Goal: Task Accomplishment & Management: Manage account settings

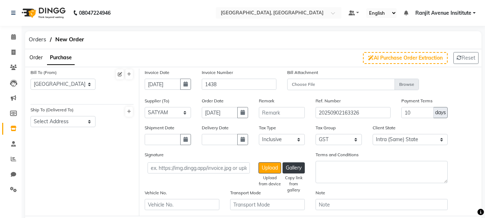
select select "1327"
select select "3741"
select select "true"
select select "3460"
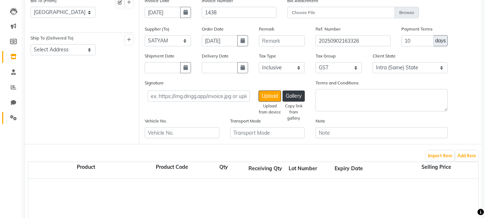
scroll to position [72, 0]
drag, startPoint x: 13, startPoint y: 118, endPoint x: 8, endPoint y: 104, distance: 15.7
click at [12, 118] on icon at bounding box center [13, 117] width 7 height 5
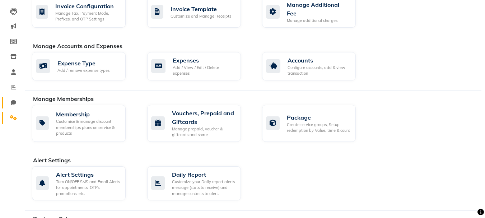
click at [11, 101] on icon at bounding box center [13, 102] width 5 height 5
select select "100"
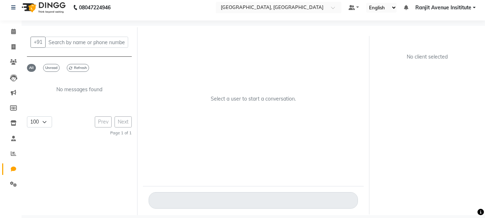
scroll to position [5, 0]
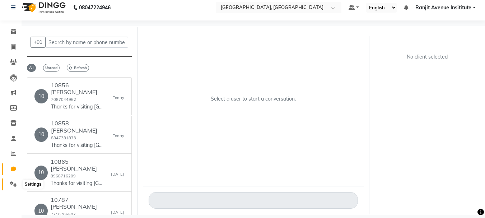
click at [10, 184] on span at bounding box center [13, 184] width 13 height 8
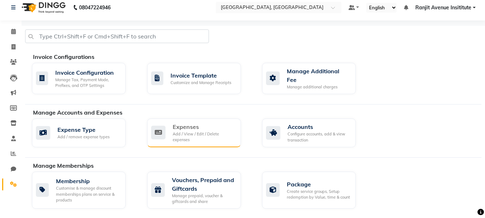
click at [201, 131] on div "Add / View / Edit / Delete expenses" at bounding box center [204, 137] width 62 height 12
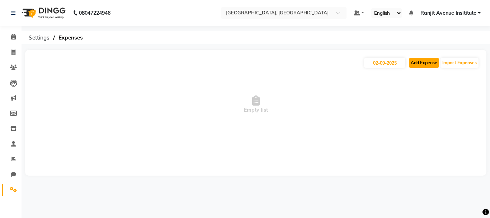
click at [418, 62] on button "Add Expense" at bounding box center [424, 63] width 30 height 10
select select "1"
select select "6947"
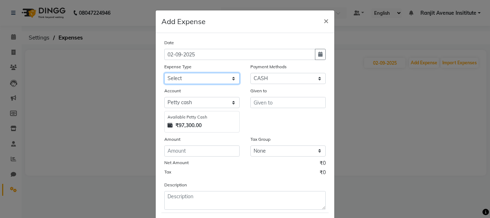
drag, startPoint x: 175, startPoint y: 73, endPoint x: 188, endPoint y: 127, distance: 55.6
click at [188, 127] on div "Date [DATE] Expense Type Select Advance Salary Bank charges Car maintenance Cas…" at bounding box center [244, 124] width 161 height 171
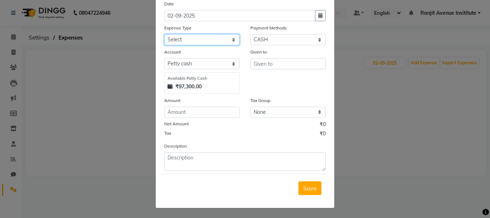
scroll to position [39, 0]
click at [223, 39] on select "Select Advance Salary Bank charges Car maintenance Cash transfer to bank Cash t…" at bounding box center [201, 39] width 75 height 11
select select "18"
click at [164, 34] on select "Select Advance Salary Bank charges Car maintenance Cash transfer to bank Cash t…" at bounding box center [201, 39] width 75 height 11
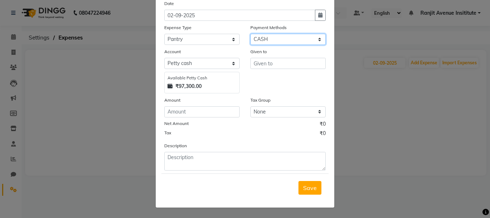
click at [305, 39] on select "Select Gift Card GPay Wallet ONLINE CARD CASH Prepaid Package Voucher Points" at bounding box center [287, 39] width 75 height 11
click at [300, 36] on select "Select Gift Card GPay Wallet ONLINE CARD CASH Prepaid Package Voucher Points" at bounding box center [287, 39] width 75 height 11
click at [297, 57] on div "Given to" at bounding box center [287, 53] width 75 height 10
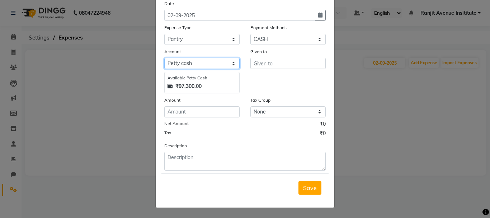
click at [217, 67] on select "Select [PERSON_NAME] cash Default account Expense Account" at bounding box center [201, 63] width 75 height 11
select select "7252"
click at [164, 69] on select "Select [PERSON_NAME] cash Default account Expense Account" at bounding box center [201, 63] width 75 height 11
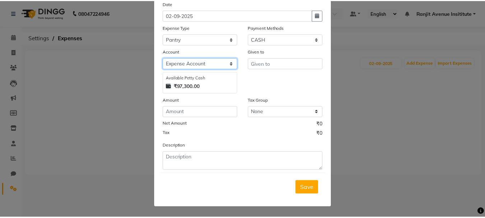
scroll to position [15, 0]
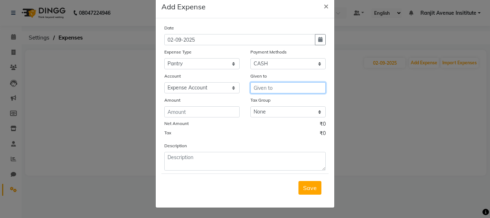
click at [263, 88] on input "text" at bounding box center [287, 87] width 75 height 11
type input "[PERSON_NAME]"
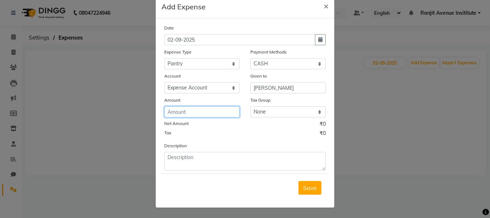
click at [176, 109] on input "number" at bounding box center [201, 111] width 75 height 11
type input "449"
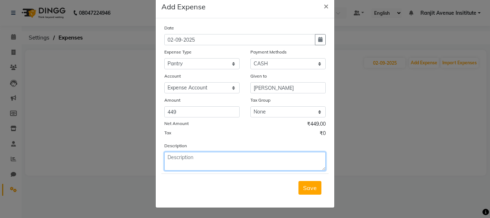
click at [187, 160] on textarea at bounding box center [244, 161] width 161 height 19
type textarea "7MILK,TEA,BISCUITS,2KG SUGAR"
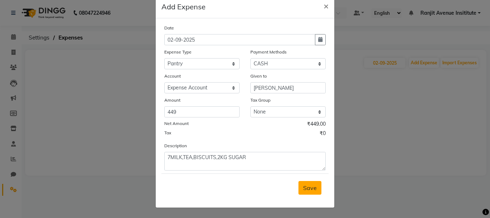
click at [313, 189] on span "Save" at bounding box center [310, 187] width 14 height 7
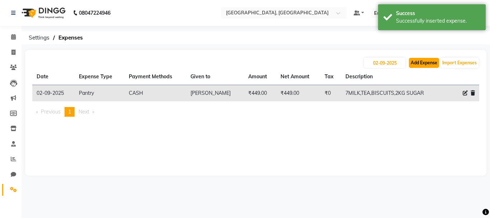
click at [431, 61] on button "Add Expense" at bounding box center [424, 63] width 30 height 10
select select "1"
select select "6947"
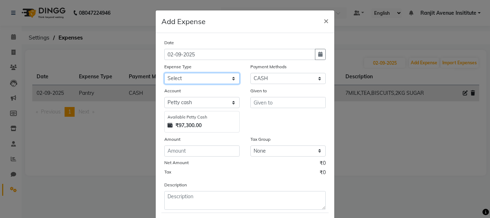
click at [226, 83] on select "Select Advance Salary Bank charges Car maintenance Cash transfer to bank Cash t…" at bounding box center [201, 78] width 75 height 11
select select "8"
click at [164, 73] on select "Select Advance Salary Bank charges Car maintenance Cash transfer to bank Cash t…" at bounding box center [201, 78] width 75 height 11
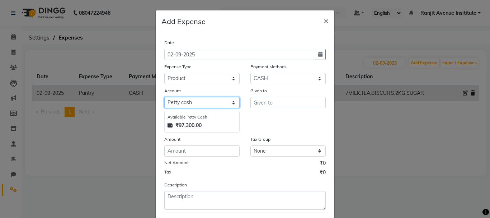
click at [193, 103] on select "Select [PERSON_NAME] cash Default account Expense Account" at bounding box center [201, 102] width 75 height 11
select select "7252"
click at [164, 97] on select "Select [PERSON_NAME] cash Default account Expense Account" at bounding box center [201, 102] width 75 height 11
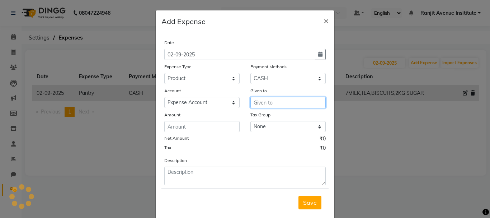
click at [254, 102] on input "text" at bounding box center [287, 102] width 75 height 11
type input "[PERSON_NAME]"
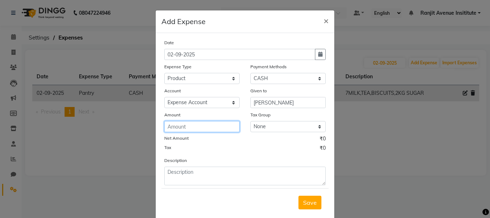
click at [191, 129] on input "number" at bounding box center [201, 126] width 75 height 11
type input "230"
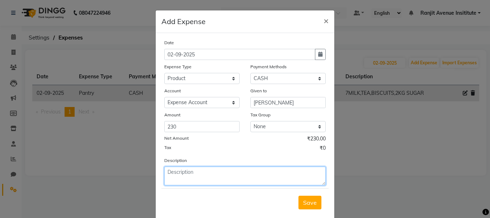
click at [173, 176] on textarea at bounding box center [244, 176] width 161 height 19
type textarea "CALCULATOR FOR CONSULING ROOM,2 NOTEBOOK"
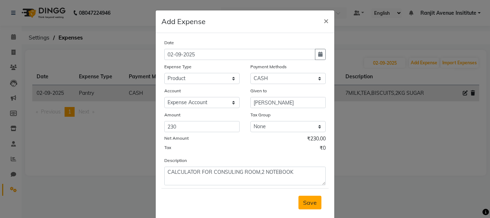
click at [314, 207] on button "Save" at bounding box center [310, 203] width 23 height 14
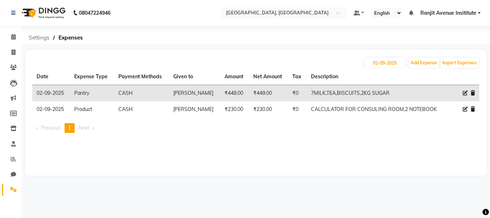
click at [36, 32] on span "Settings" at bounding box center [39, 37] width 28 height 13
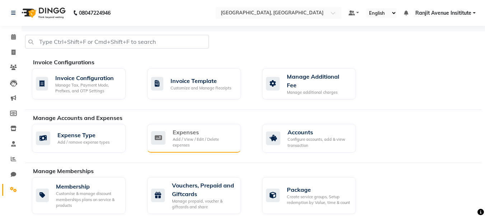
click at [173, 136] on div "Add / View / Edit / Delete expenses" at bounding box center [204, 142] width 62 height 12
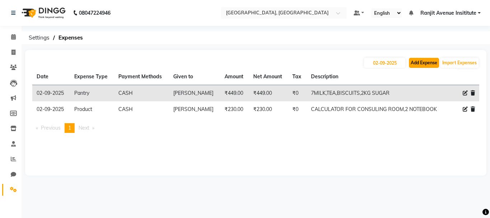
click at [426, 64] on button "Add Expense" at bounding box center [424, 63] width 30 height 10
select select "1"
select select "6947"
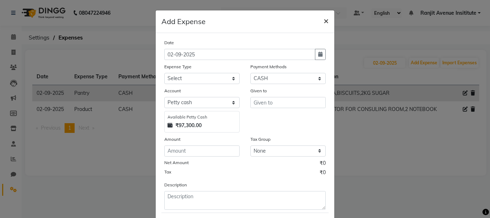
click at [324, 19] on span "×" at bounding box center [326, 20] width 5 height 11
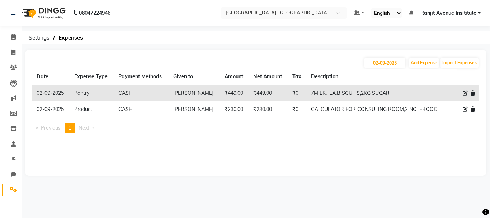
drag, startPoint x: 19, startPoint y: 33, endPoint x: 11, endPoint y: 192, distance: 159.9
click at [11, 192] on span at bounding box center [13, 190] width 13 height 8
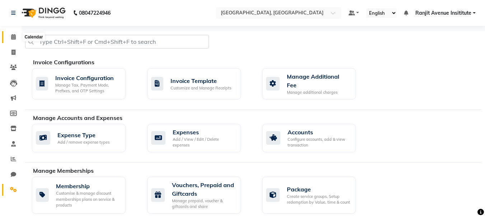
click at [13, 37] on icon at bounding box center [13, 36] width 5 height 5
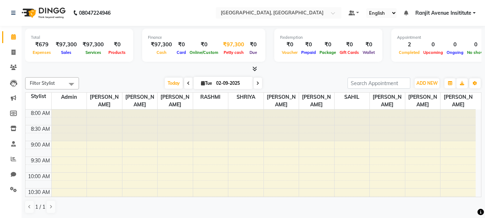
click at [228, 53] on span "Petty cash" at bounding box center [234, 52] width 24 height 5
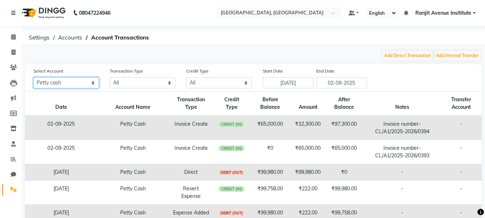
click at [84, 82] on select "All [PERSON_NAME] cash Default account Expense Account" at bounding box center [66, 82] width 66 height 11
select select "7252"
click at [33, 77] on select "All [PERSON_NAME] cash Default account Expense Account" at bounding box center [66, 82] width 66 height 11
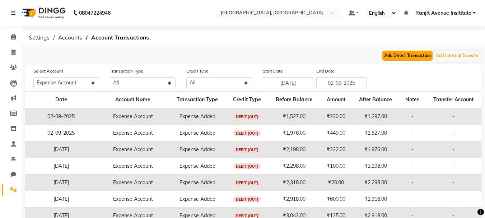
click at [391, 53] on button "Add Direct Transaction" at bounding box center [407, 56] width 50 height 10
select select "direct"
select select "7252"
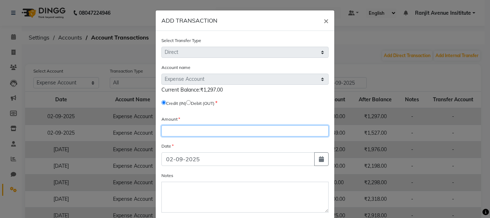
click at [203, 136] on input "number" at bounding box center [244, 130] width 167 height 11
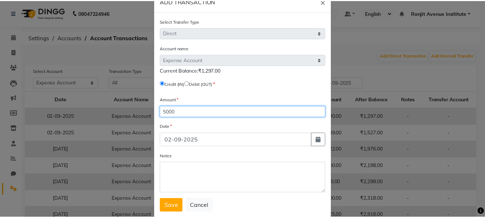
scroll to position [36, 0]
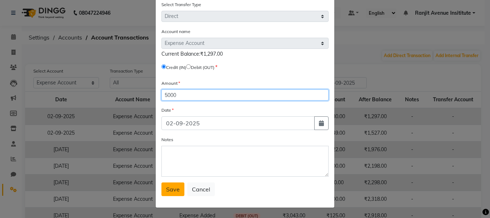
type input "5000"
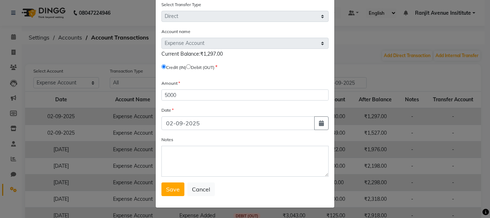
click at [167, 184] on button "Save" at bounding box center [172, 189] width 23 height 14
